Goal: Connect with others: Connect with others

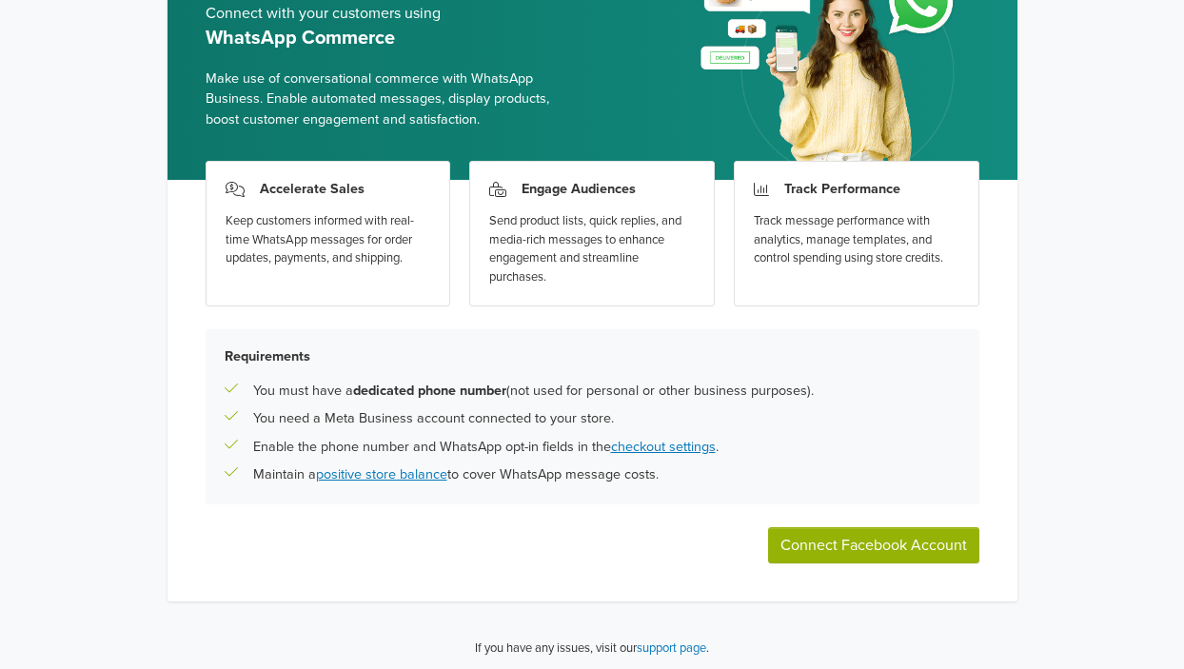
scroll to position [139, 0]
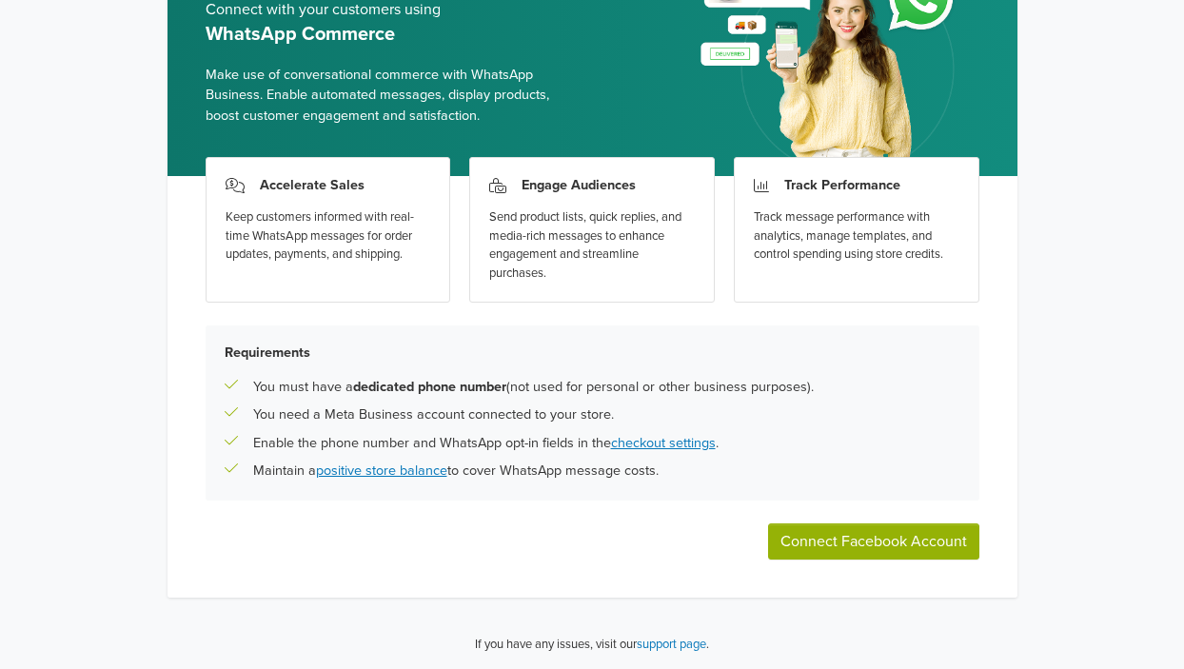
click at [841, 531] on button "Connect Facebook Account" at bounding box center [873, 541] width 211 height 36
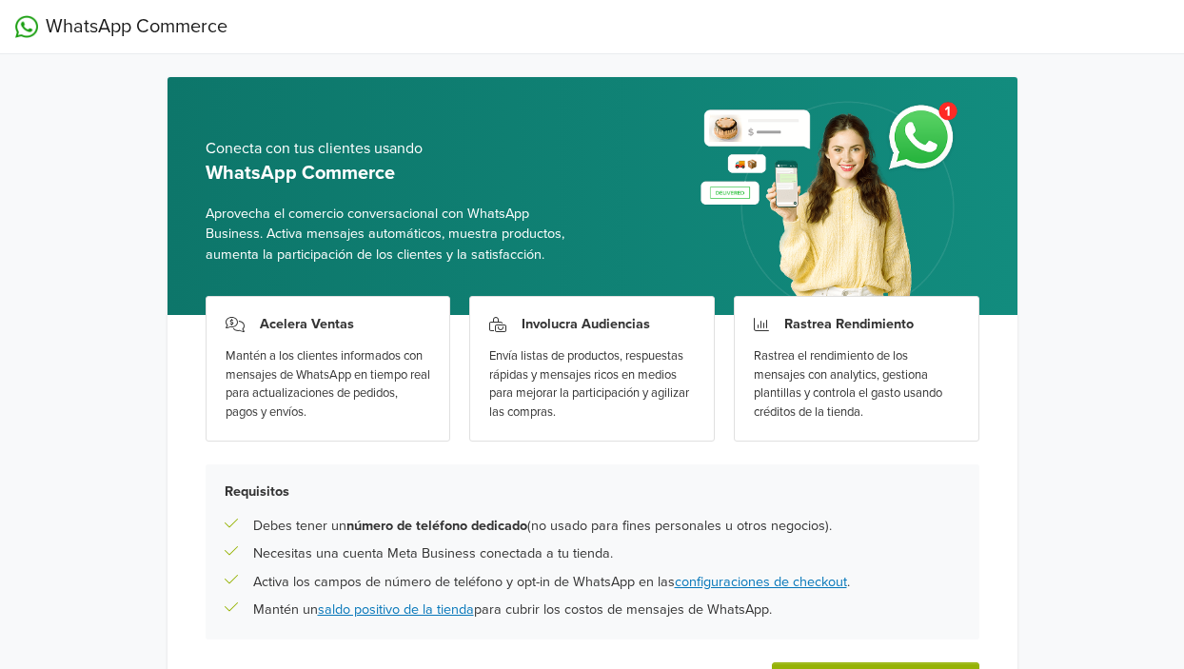
scroll to position [139, 0]
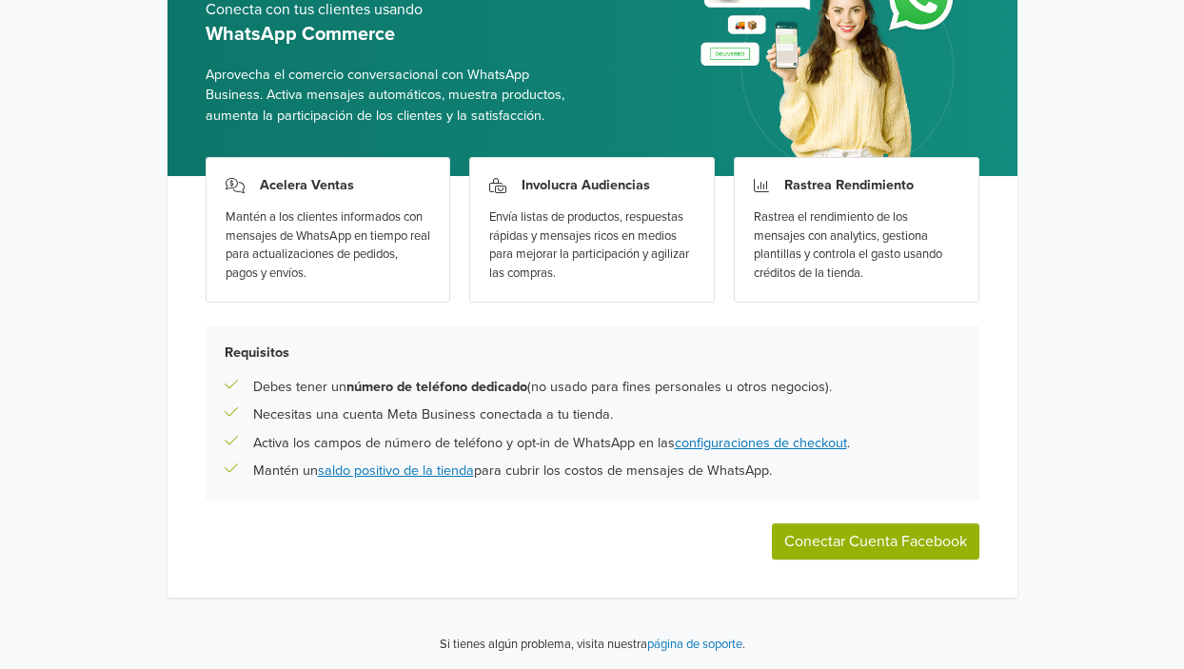
click at [812, 545] on button "Conectar Cuenta Facebook" at bounding box center [875, 541] width 207 height 36
